Goal: Task Accomplishment & Management: Use online tool/utility

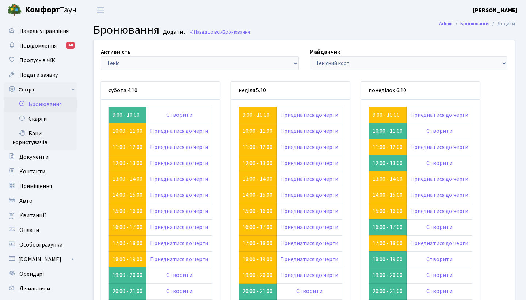
scroll to position [27, 0]
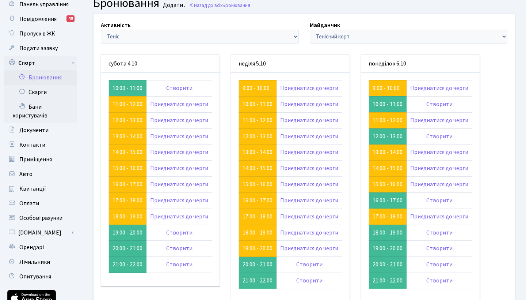
scroll to position [35, 0]
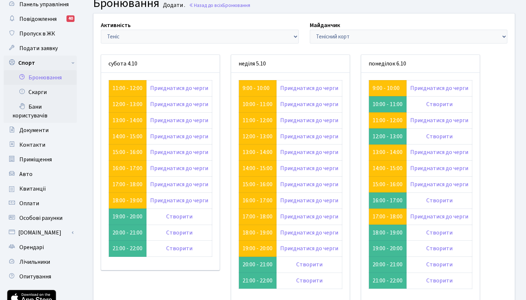
scroll to position [26, 0]
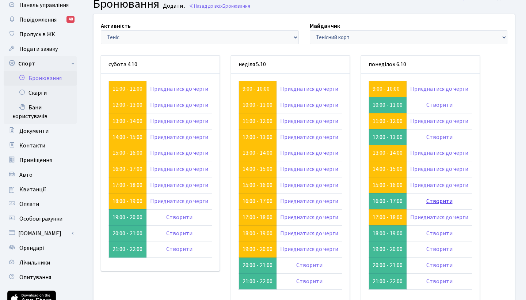
click at [434, 197] on link "Створити" at bounding box center [439, 201] width 26 height 8
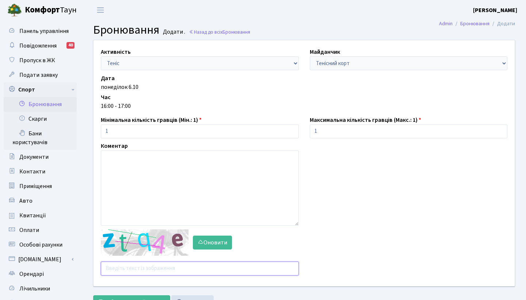
click at [151, 270] on input "text" at bounding box center [200, 268] width 198 height 14
type input "р"
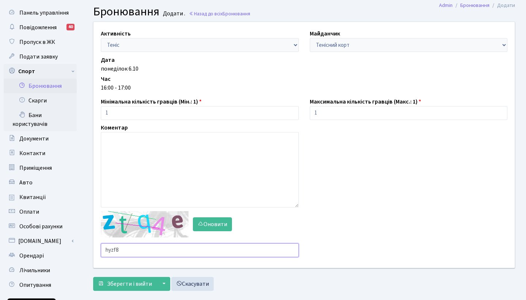
scroll to position [28, 0]
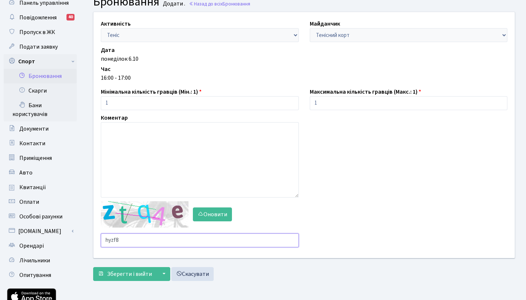
type input "hyzf8"
click at [118, 266] on form "Активність - Баскетбол Волейбол Йога Катання на роликах Настільний теніс Теніс …" at bounding box center [304, 146] width 422 height 269
click at [118, 272] on span "Зберегти і вийти" at bounding box center [129, 274] width 45 height 8
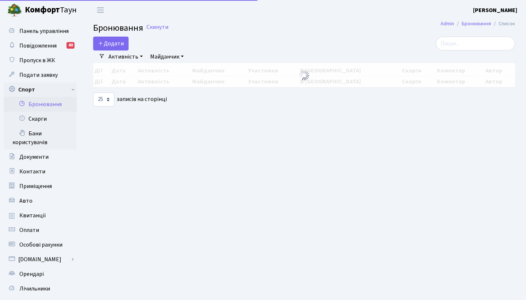
select select "25"
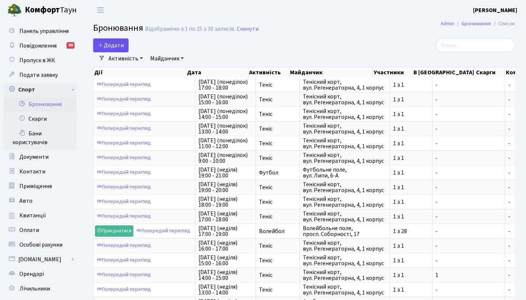
click at [109, 49] on button "Додати" at bounding box center [110, 45] width 35 height 14
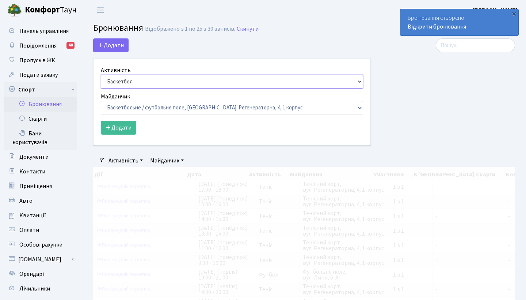
select select "1"
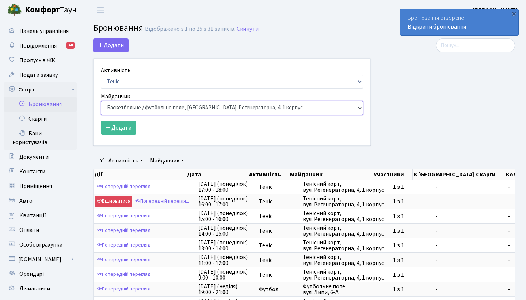
select select "1"
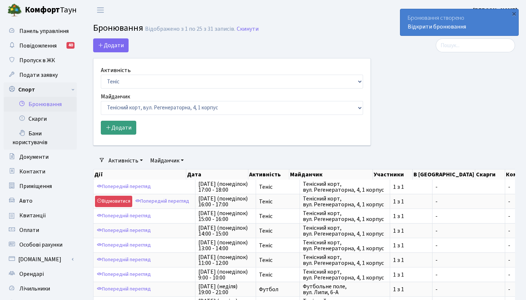
click at [115, 124] on button "Додати" at bounding box center [118, 128] width 35 height 14
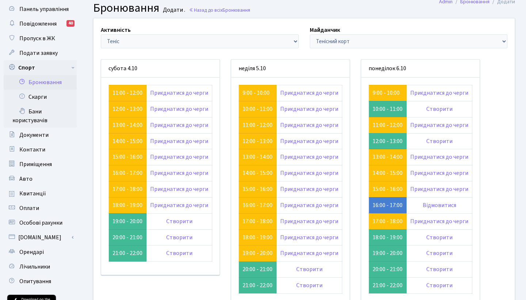
scroll to position [20, 0]
